Goal: Task Accomplishment & Management: Complete application form

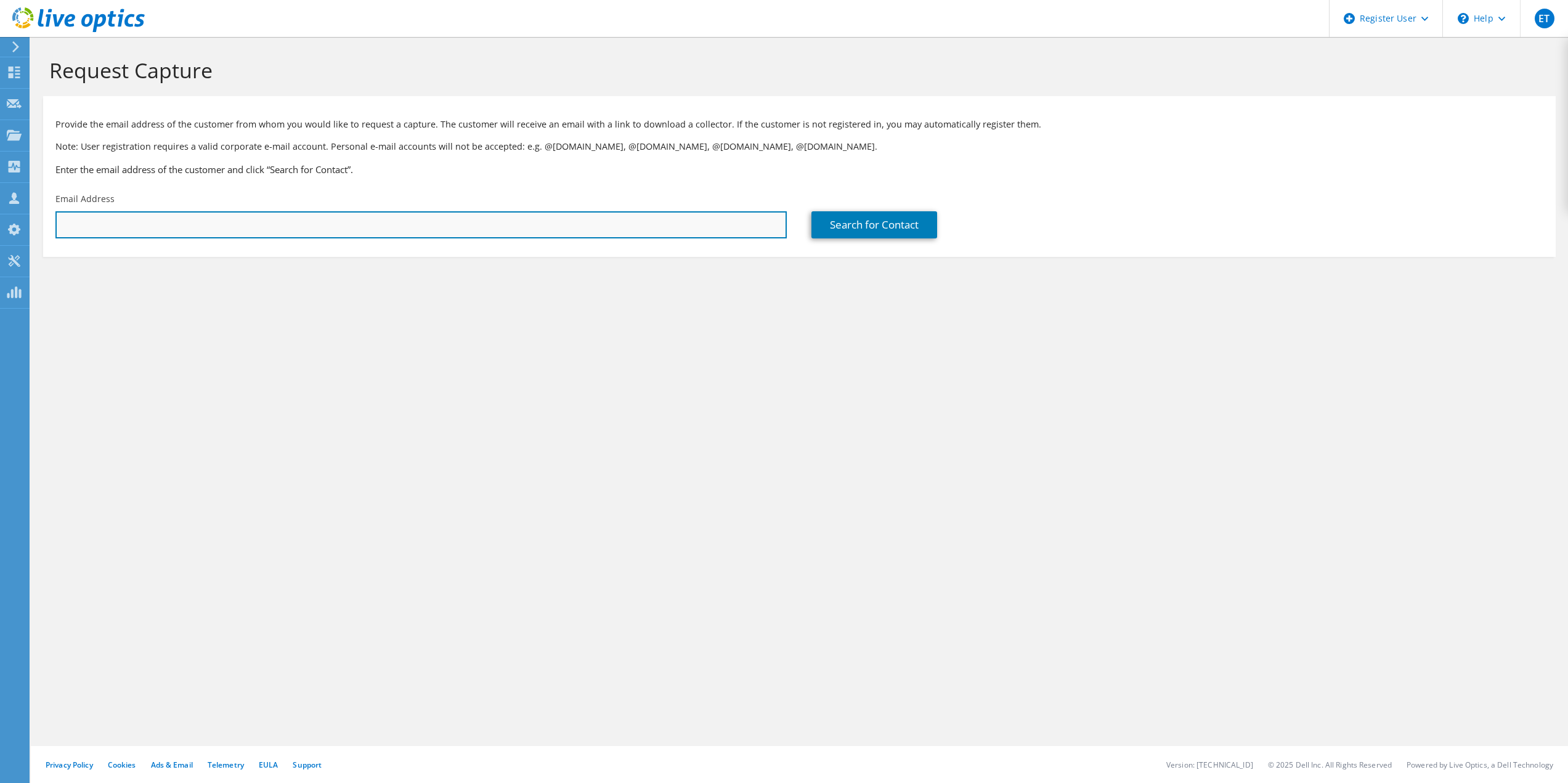
click at [371, 221] on input "text" at bounding box center [421, 224] width 731 height 27
paste input "nrunyon@rfschools.com"
type input "nrunyon@rfschools.com"
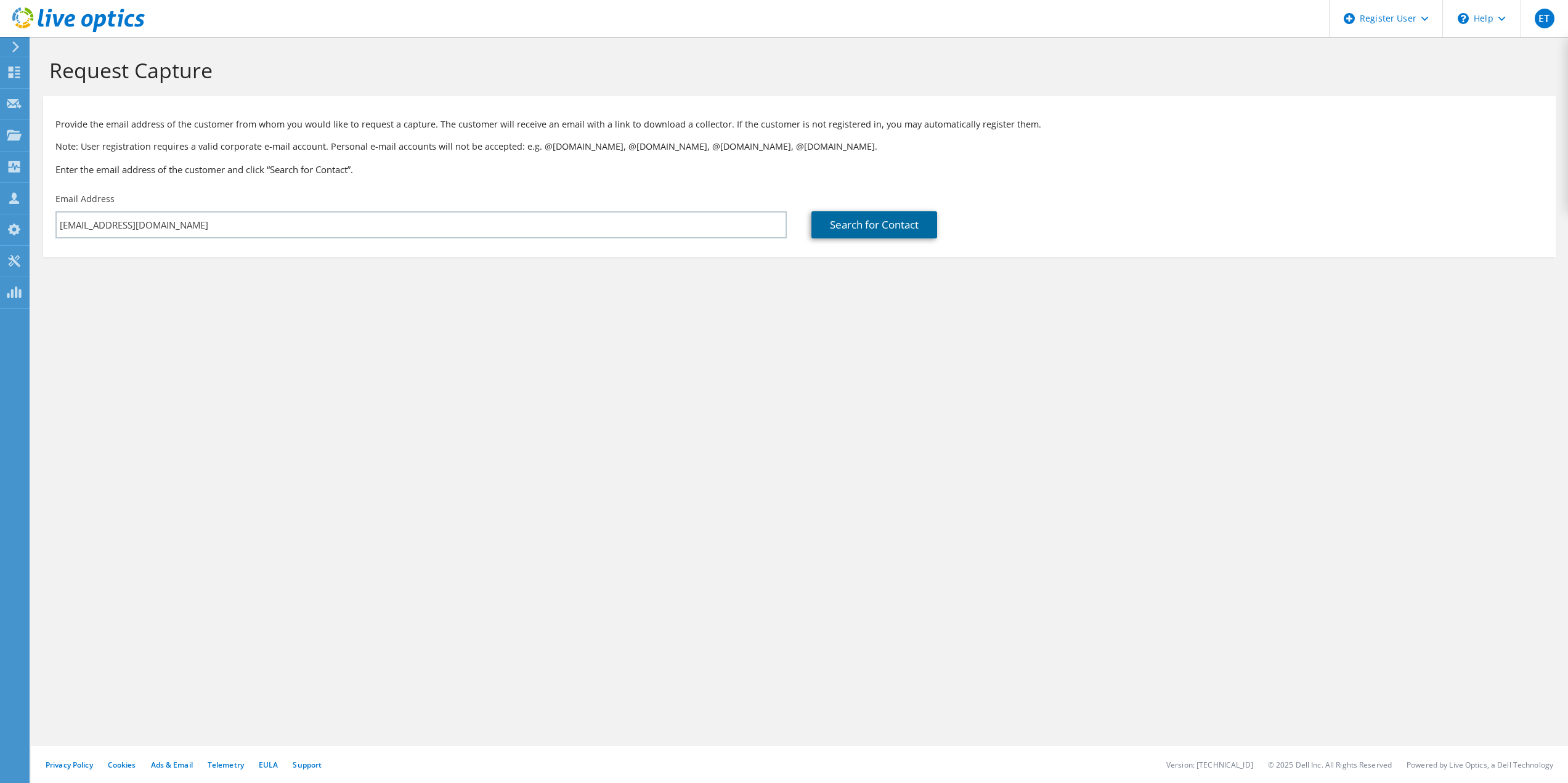
click at [856, 223] on link "Search for Contact" at bounding box center [874, 224] width 126 height 27
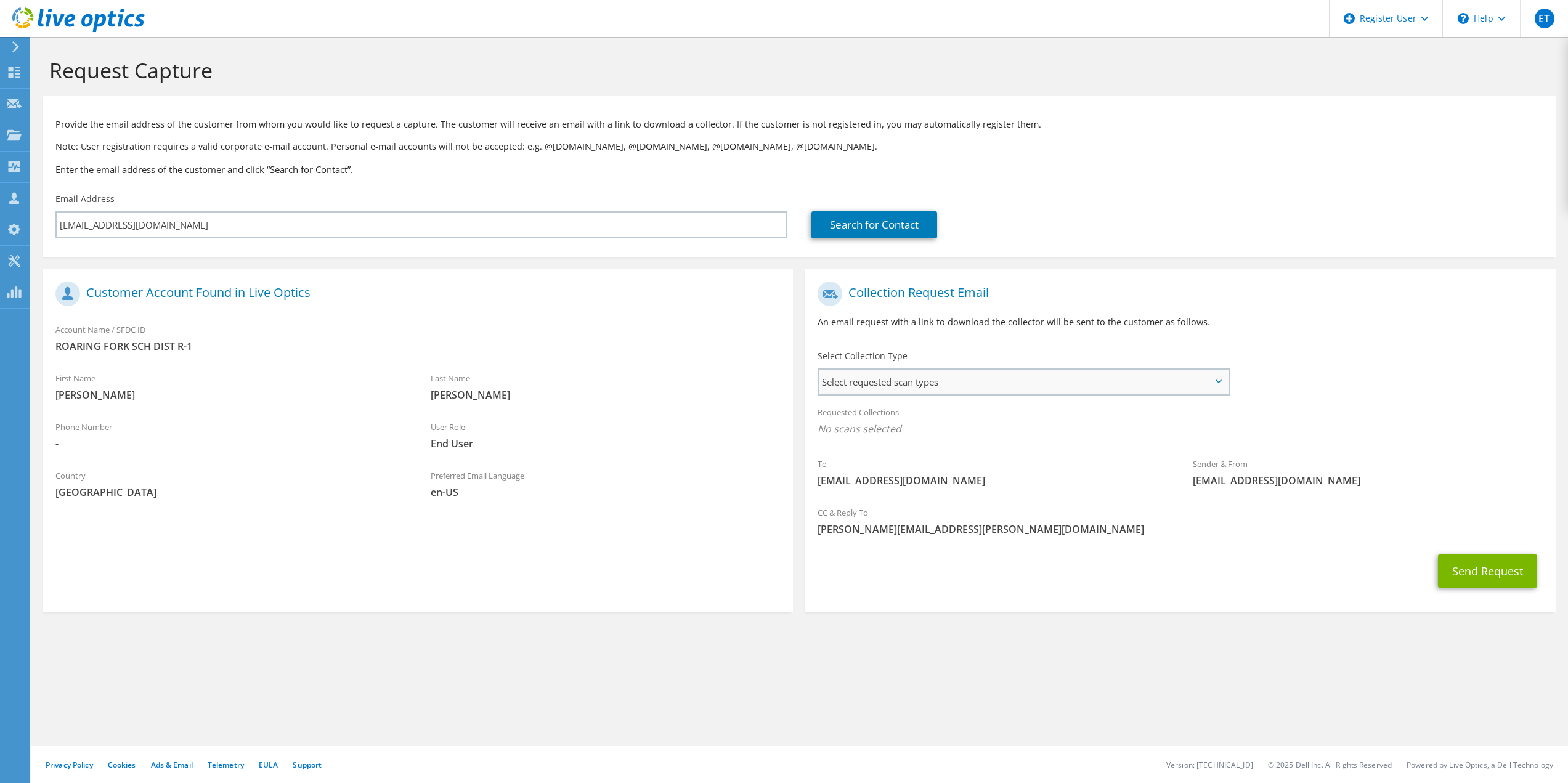
click at [866, 383] on span "Select requested scan types" at bounding box center [1023, 382] width 409 height 25
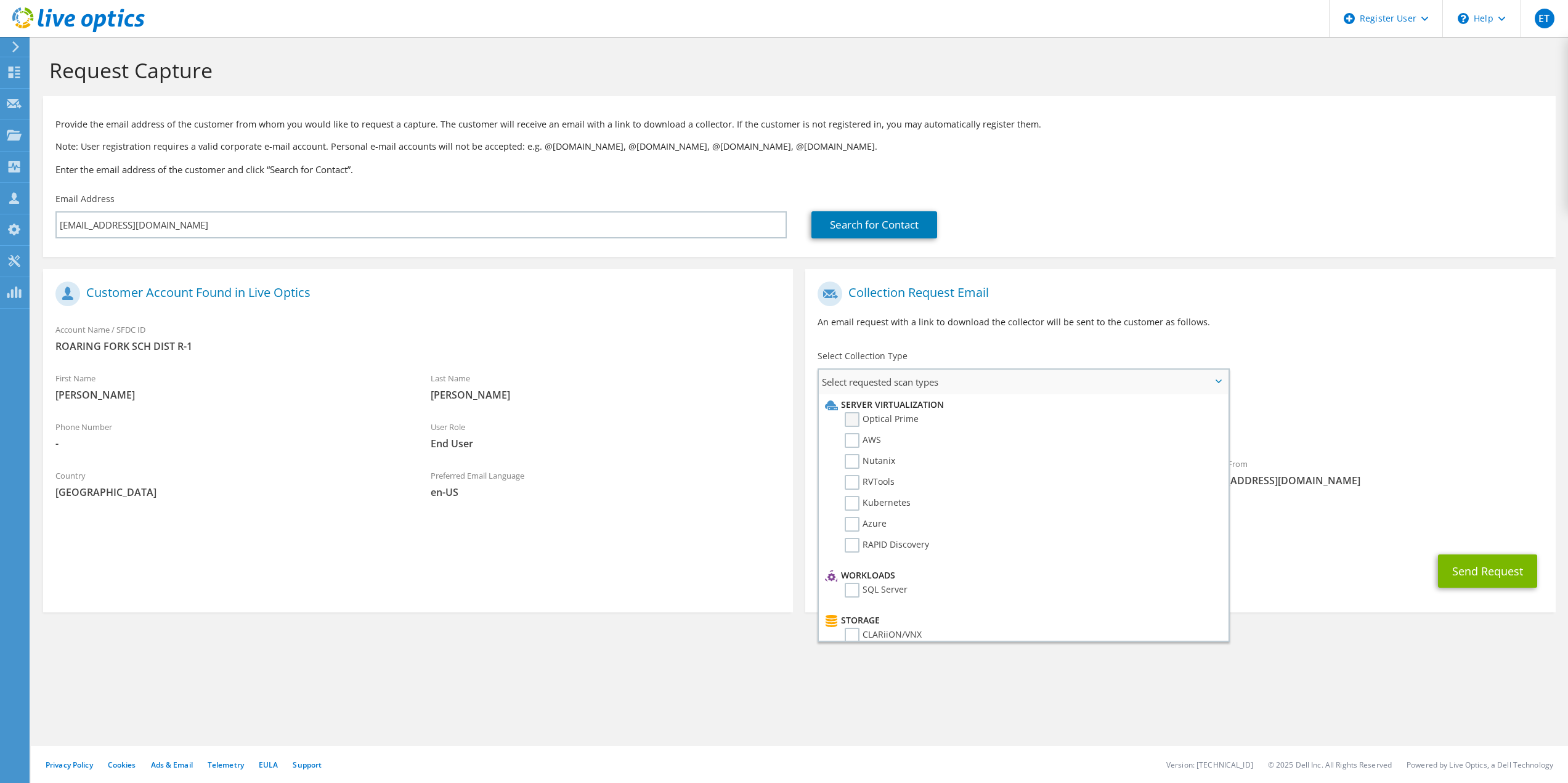
click at [856, 422] on label "Optical Prime" at bounding box center [882, 420] width 74 height 15
click at [0, 0] on input "Optical Prime" at bounding box center [0, 0] width 0 height 0
click at [1464, 574] on button "Send Request" at bounding box center [1488, 575] width 99 height 34
